Goal: Navigation & Orientation: Find specific page/section

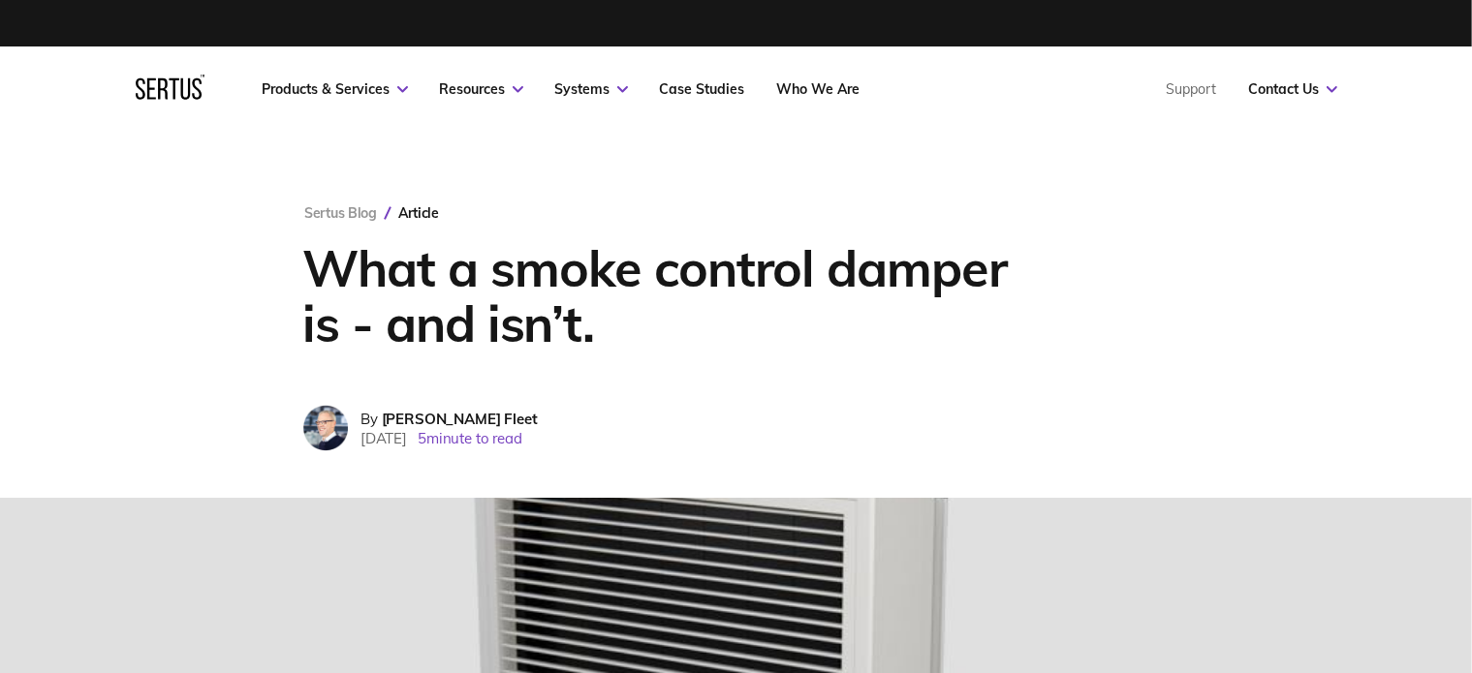
click at [146, 87] on icon at bounding box center [170, 87] width 69 height 25
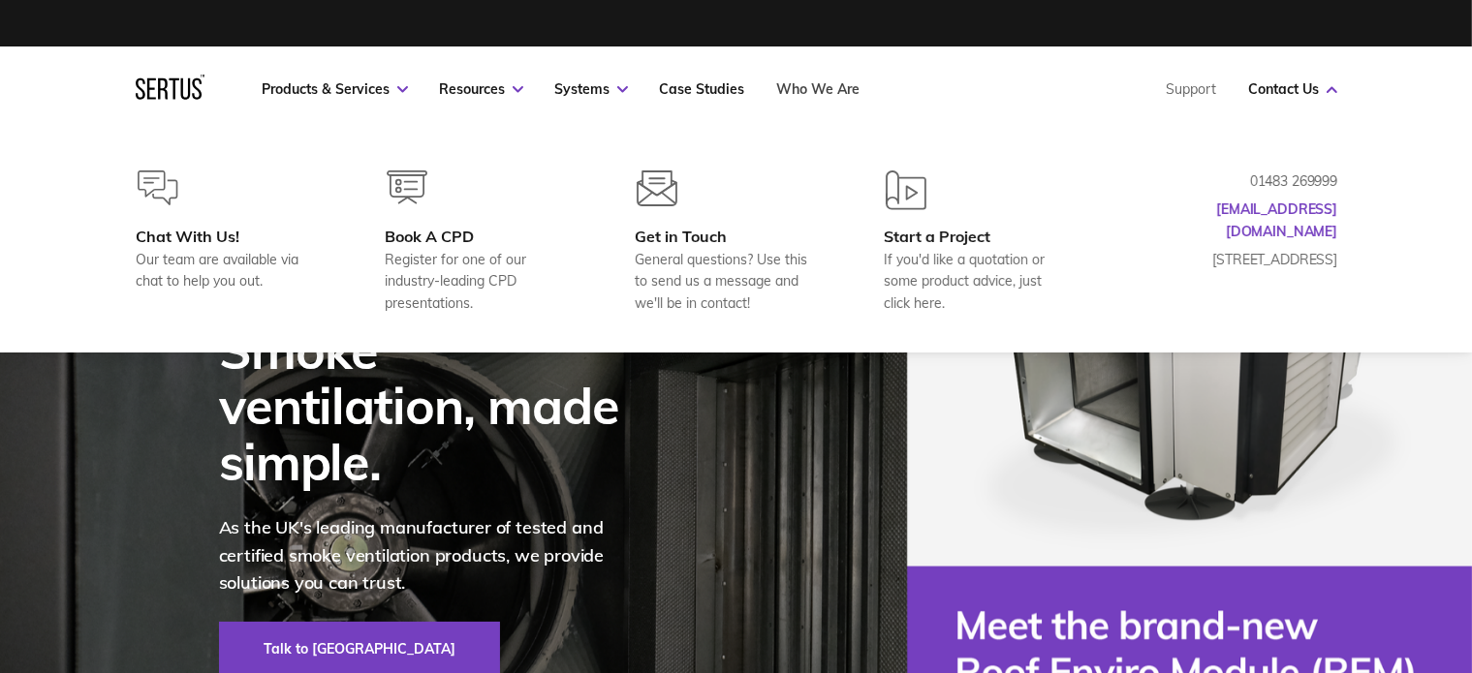
click at [802, 87] on link "Who We Are" at bounding box center [818, 88] width 83 height 17
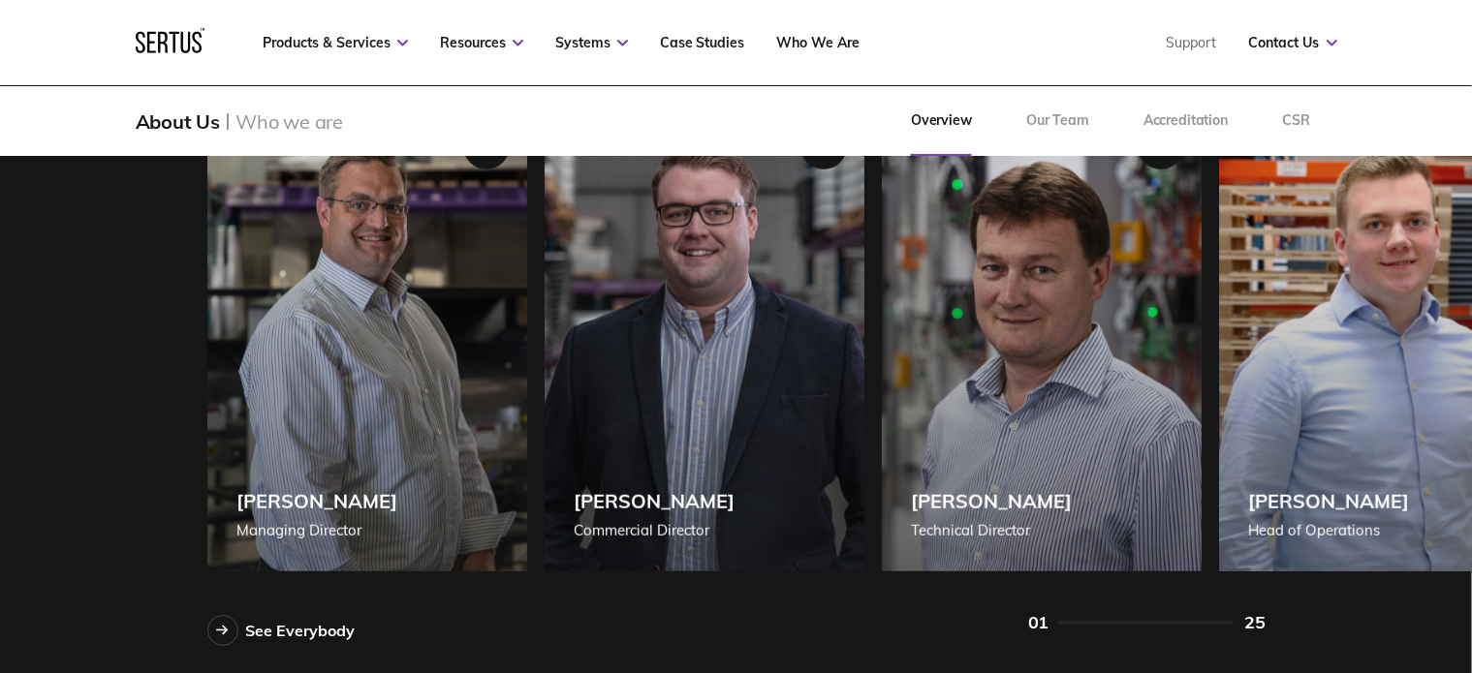
scroll to position [1647, 0]
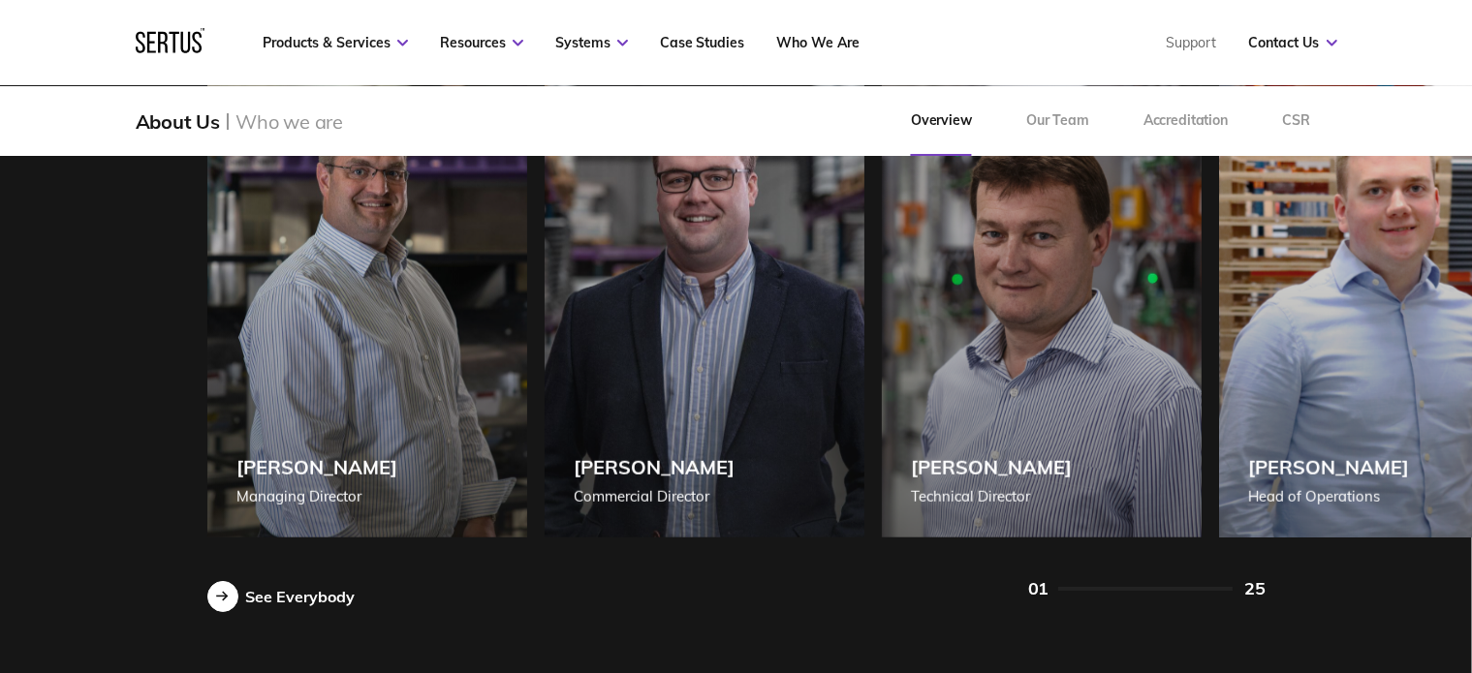
click at [264, 605] on div "See Everybody" at bounding box center [300, 596] width 109 height 19
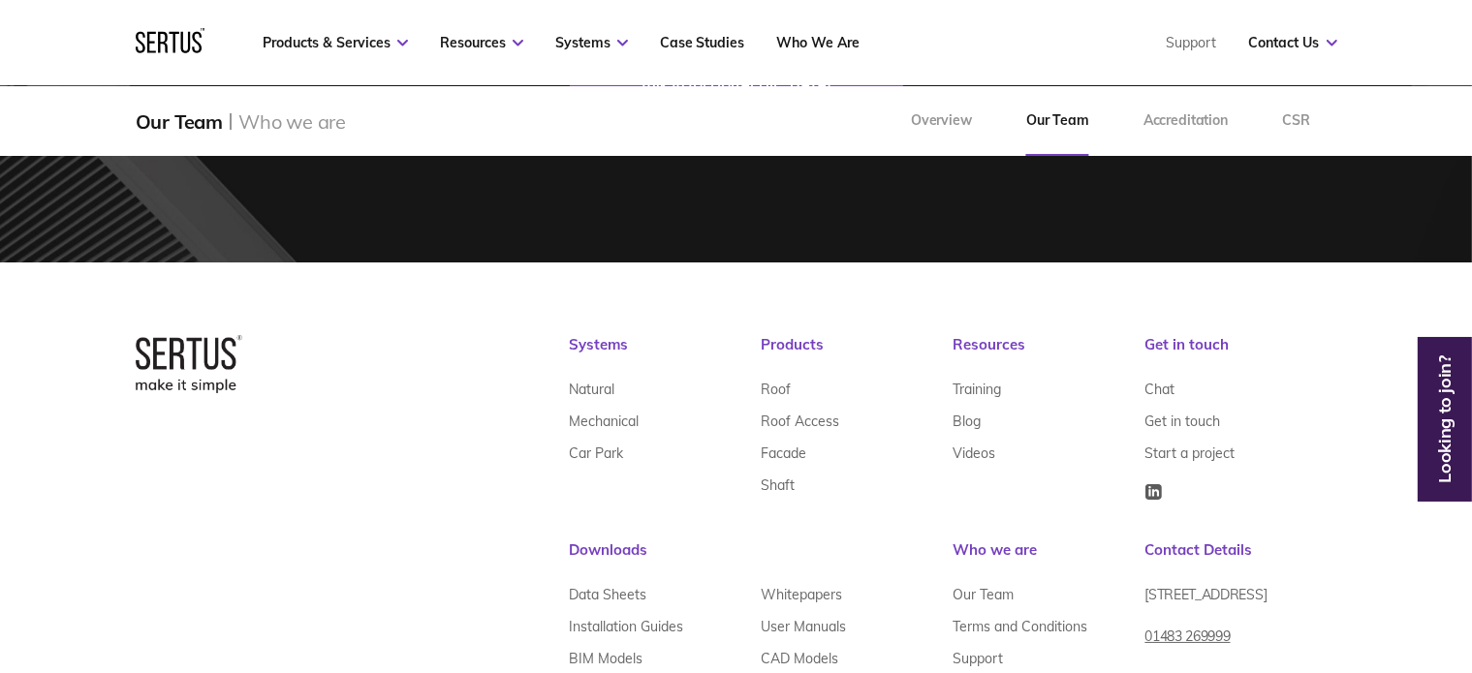
scroll to position [5735, 0]
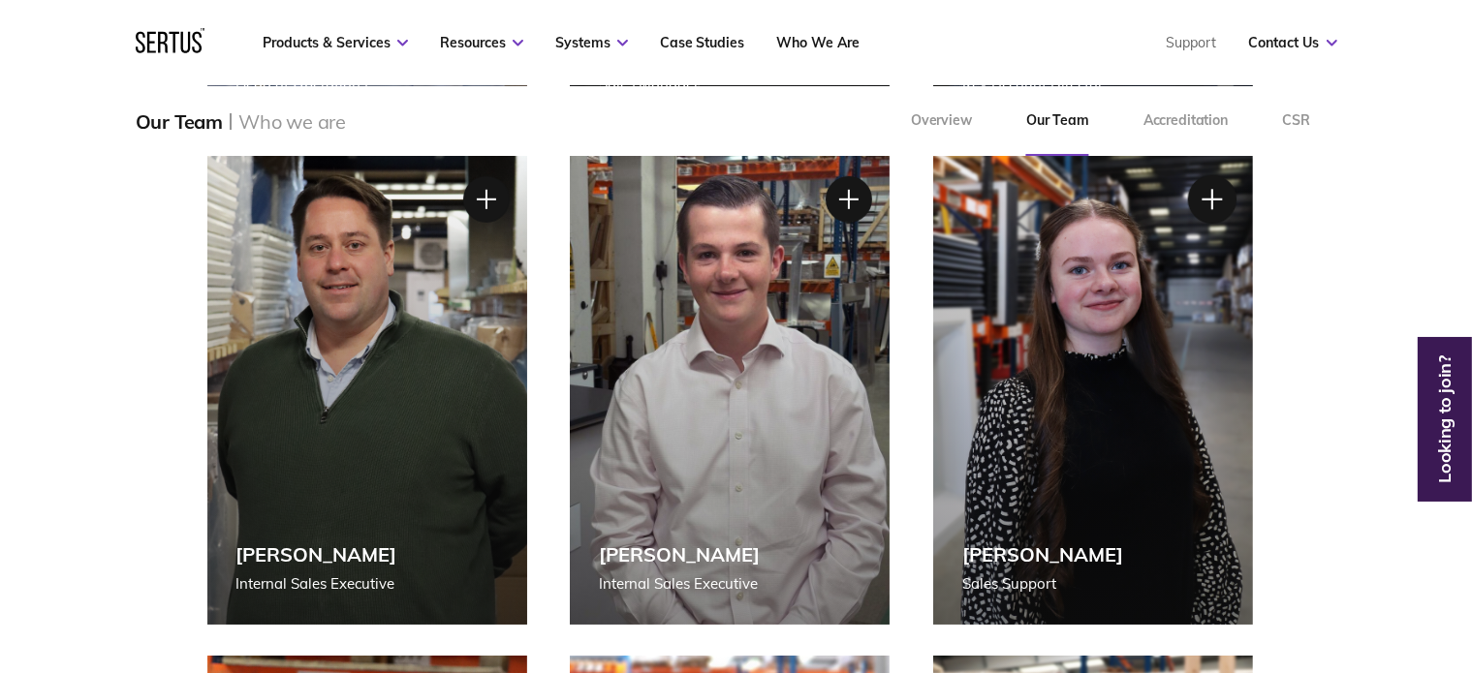
scroll to position [1278, 0]
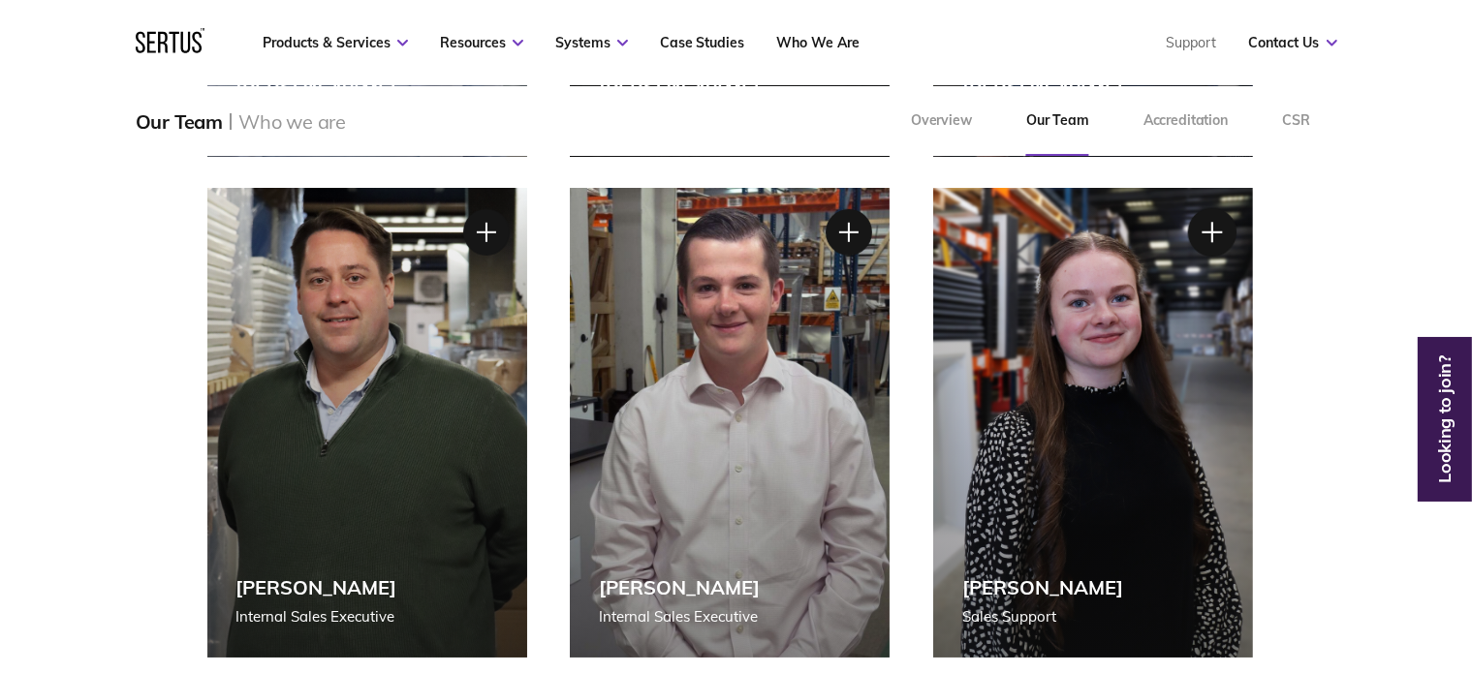
click at [1206, 229] on div at bounding box center [1212, 232] width 48 height 48
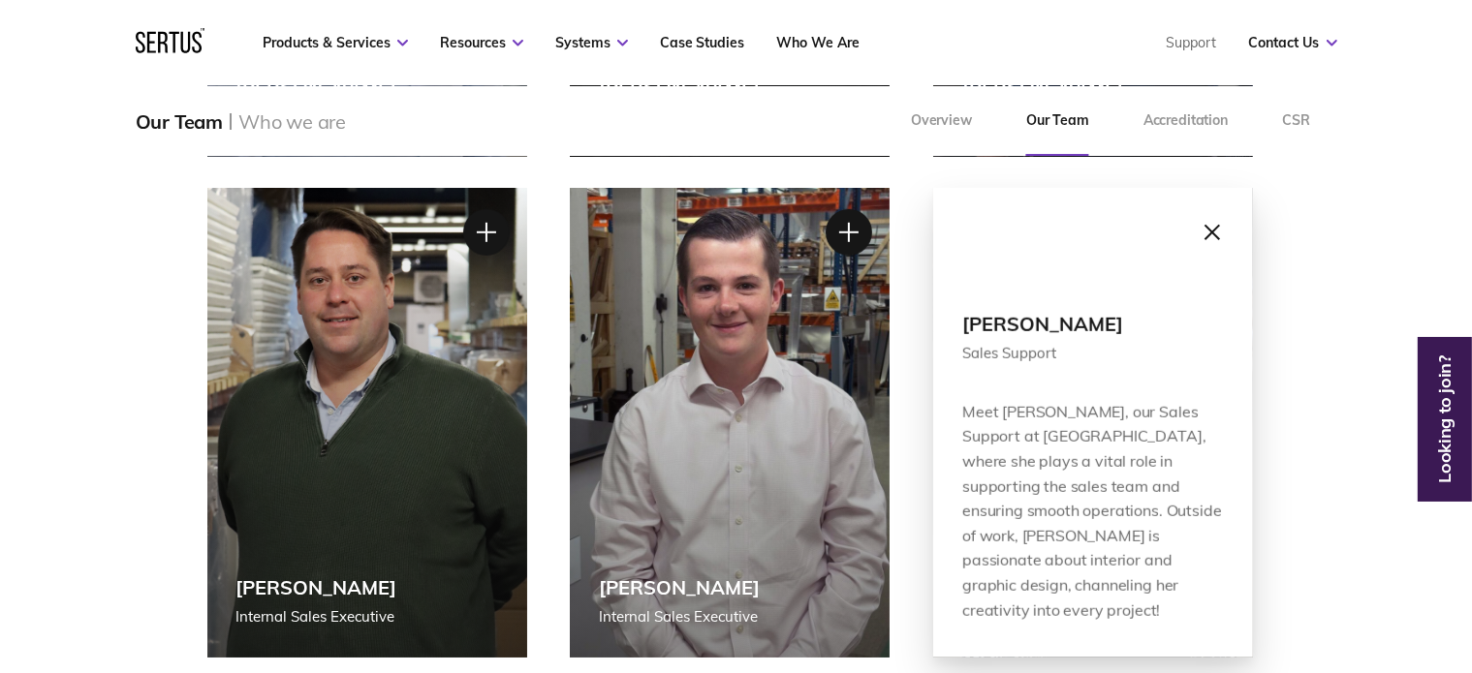
click at [1213, 233] on div at bounding box center [1212, 232] width 48 height 48
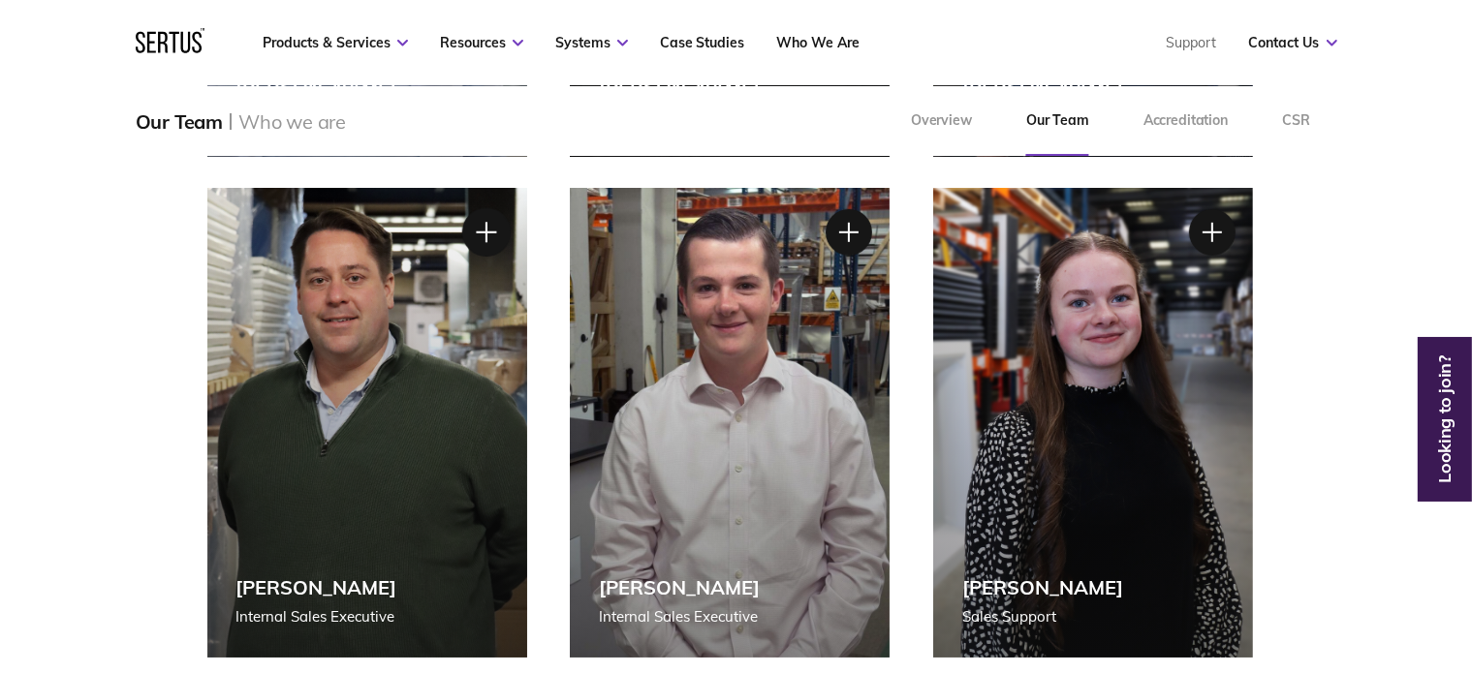
click at [491, 230] on div at bounding box center [485, 232] width 48 height 48
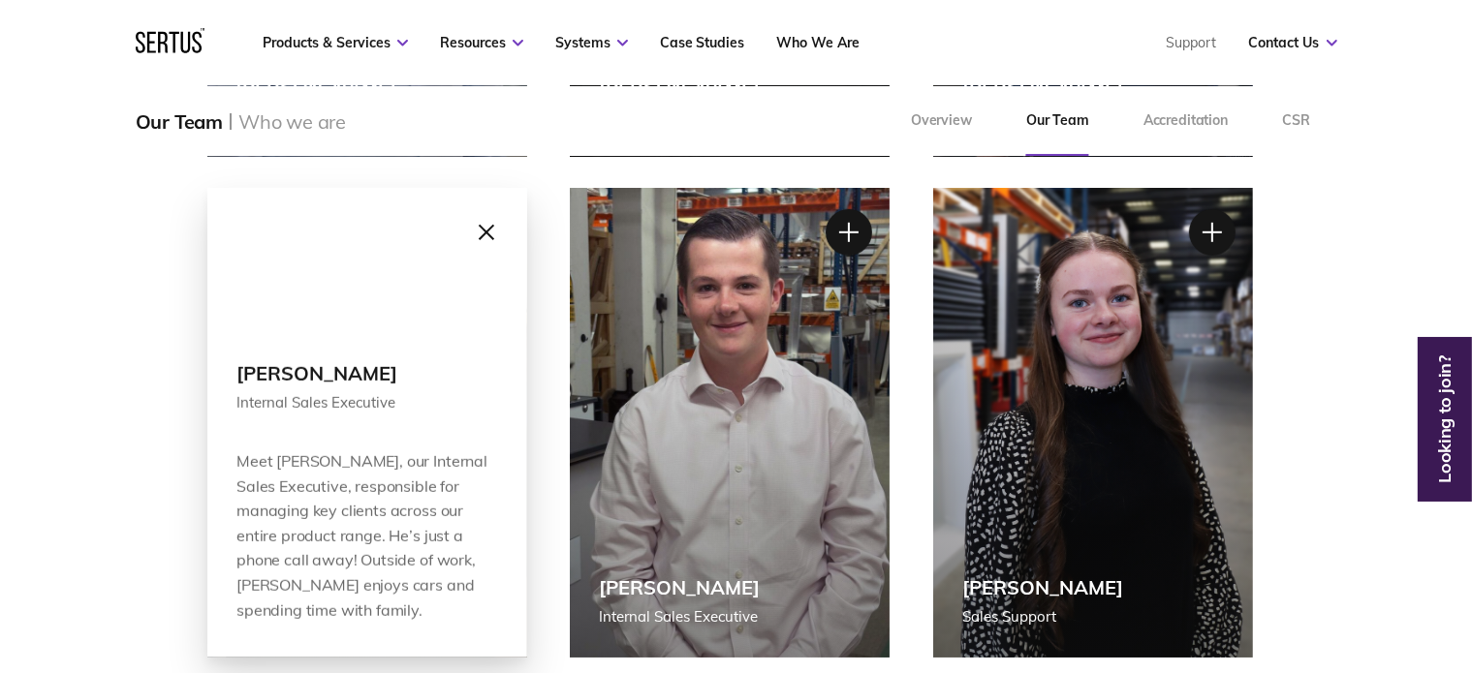
click at [479, 232] on div at bounding box center [485, 232] width 48 height 48
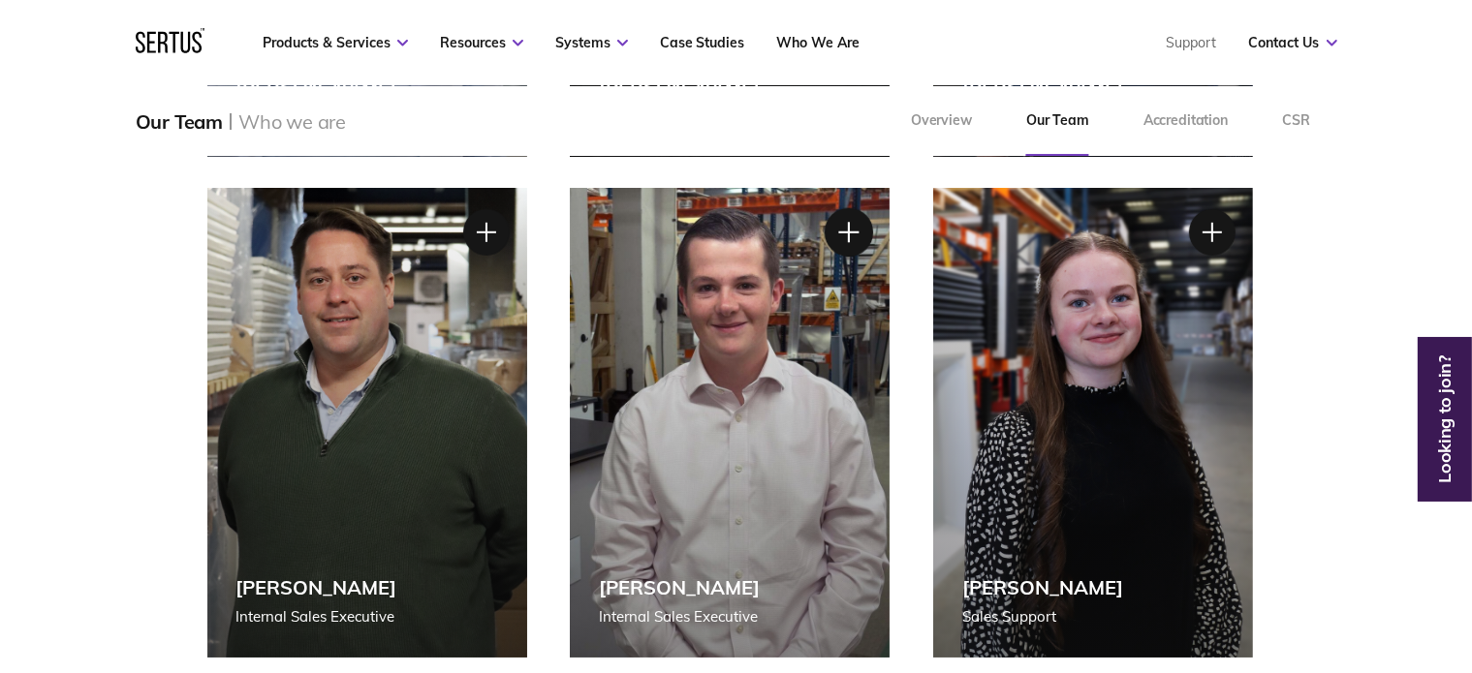
click at [853, 224] on div at bounding box center [849, 232] width 48 height 48
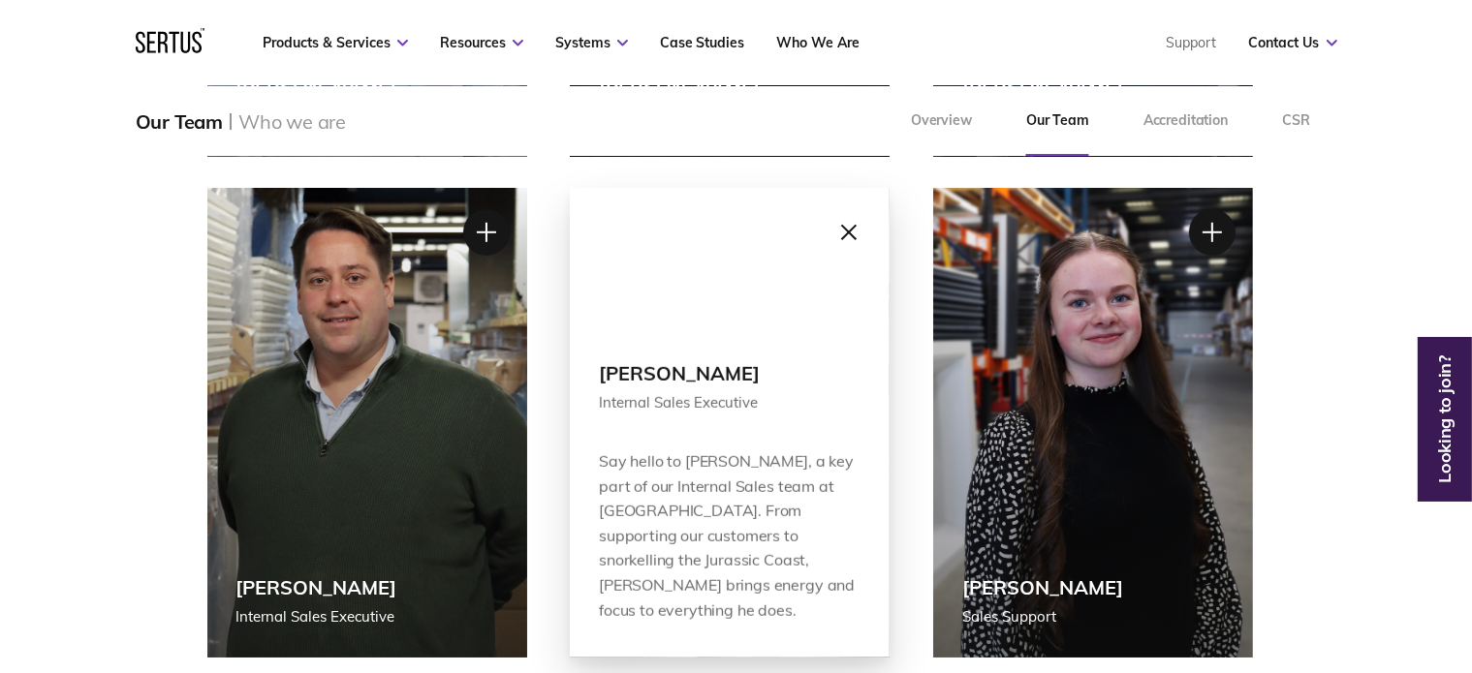
click at [850, 235] on div at bounding box center [849, 232] width 48 height 48
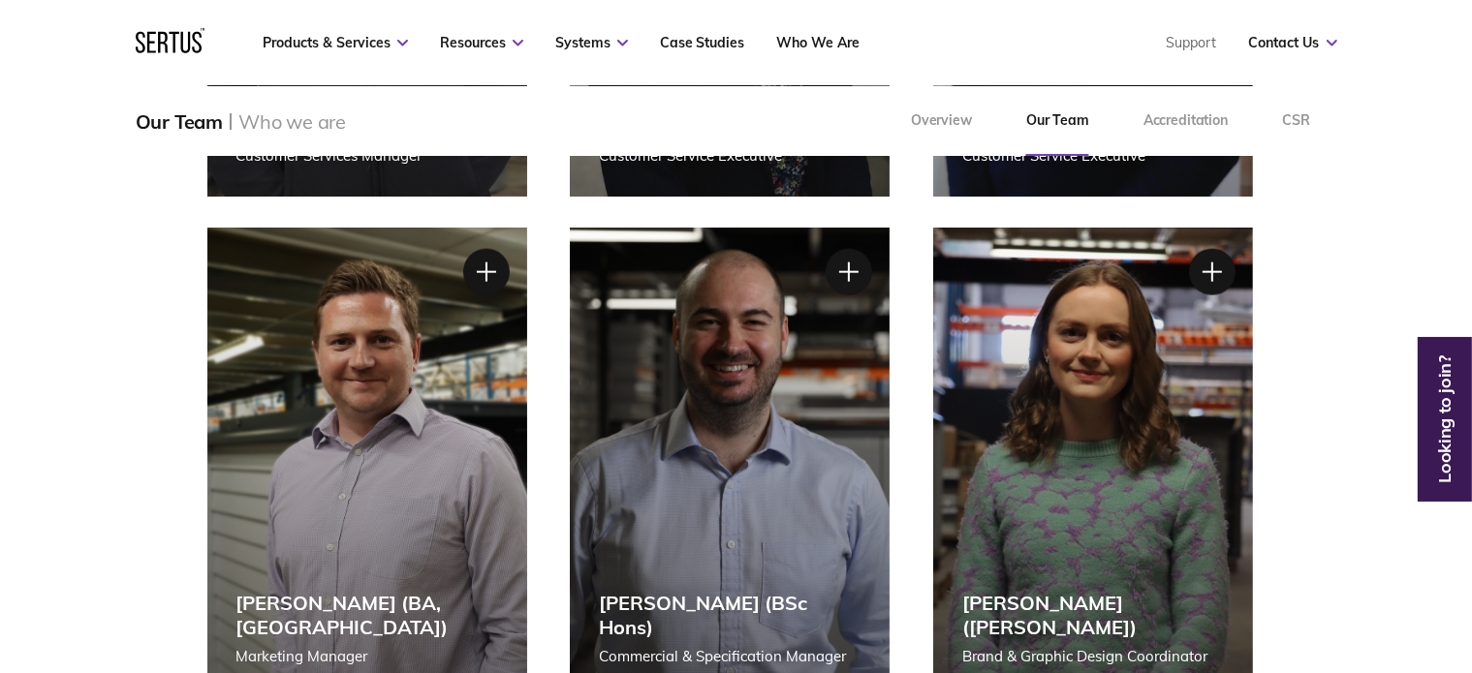
scroll to position [2287, 0]
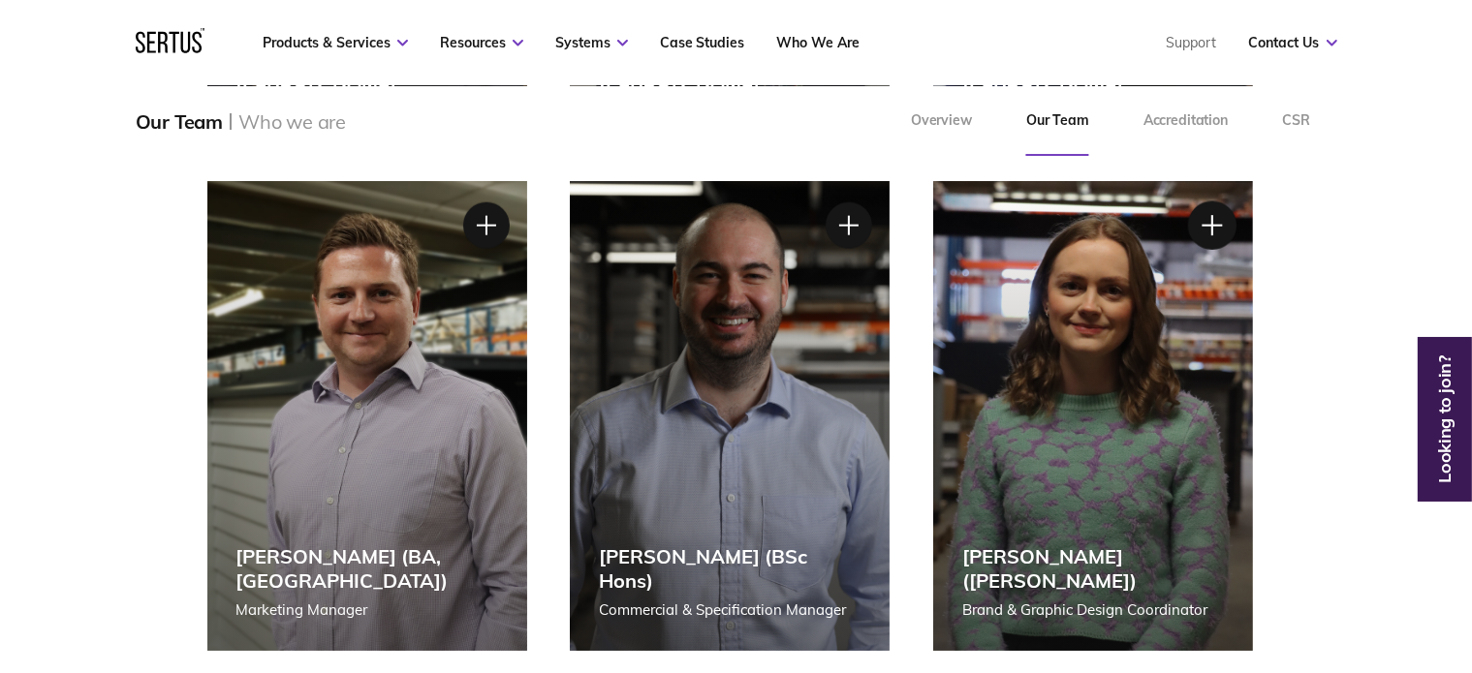
click at [1221, 210] on div at bounding box center [1212, 226] width 48 height 48
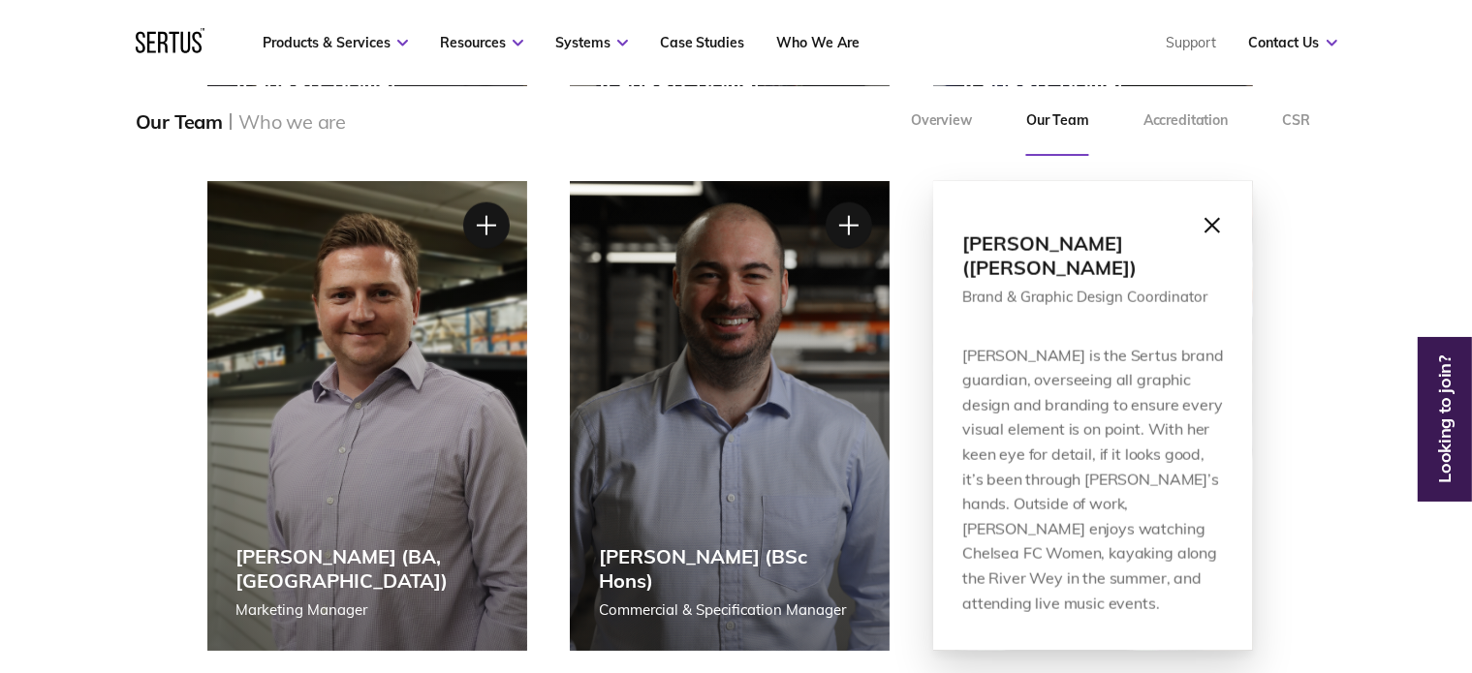
click at [1212, 224] on div at bounding box center [1212, 226] width 48 height 48
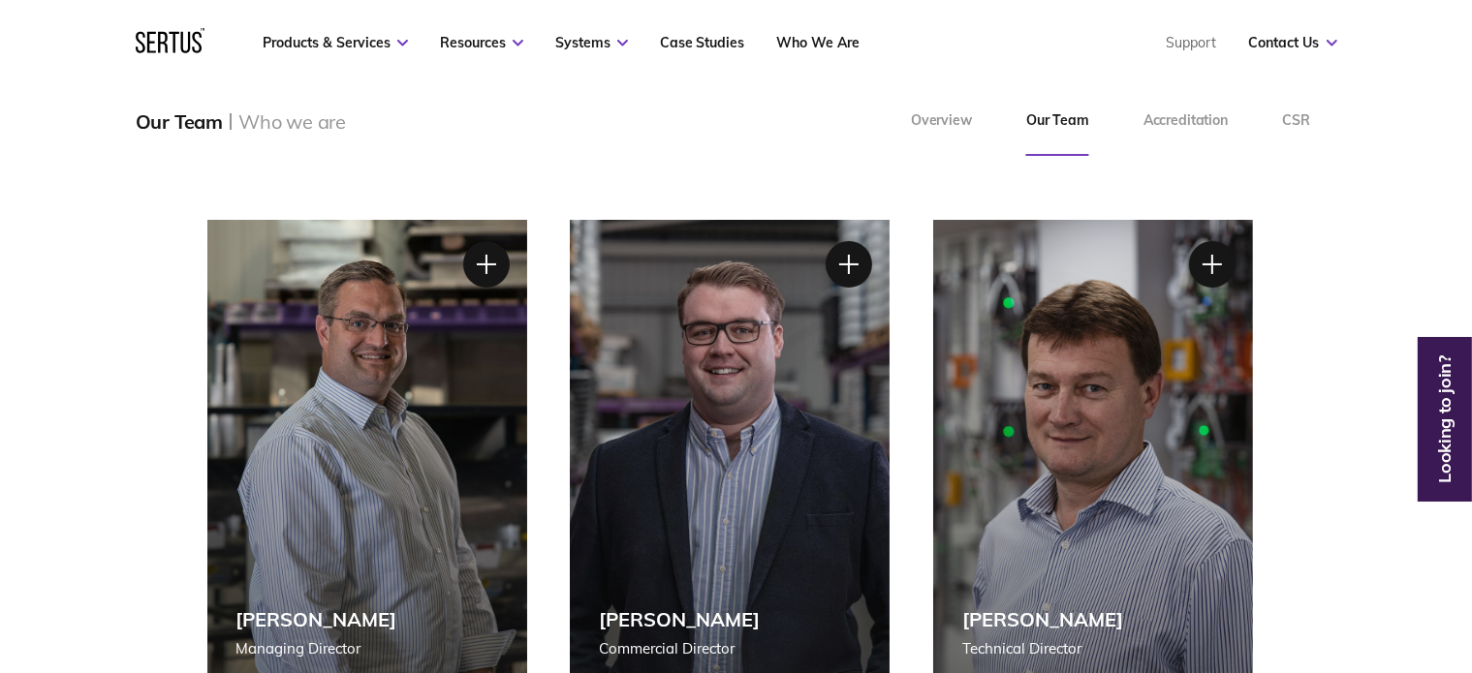
scroll to position [252, 0]
